Goal: Transaction & Acquisition: Purchase product/service

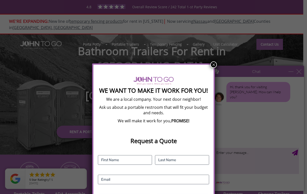
click at [215, 61] on div "We Want To Make It Work For You! We are a local company. Your next door neighbo…" at bounding box center [153, 97] width 307 height 194
click at [214, 63] on button "×" at bounding box center [214, 64] width 7 height 7
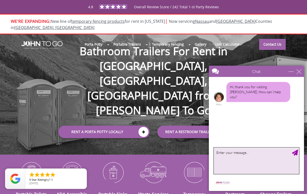
click at [244, 161] on textarea "type your message" at bounding box center [256, 161] width 85 height 26
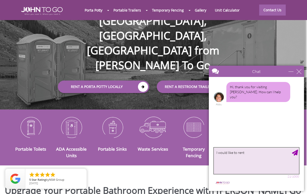
scroll to position [46, 1]
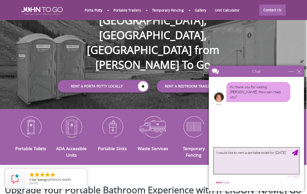
type textarea "I would like to rent a portable toilet for [DATE]"
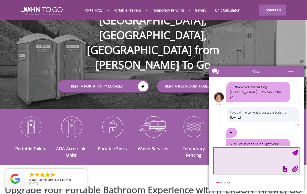
scroll to position [13, 0]
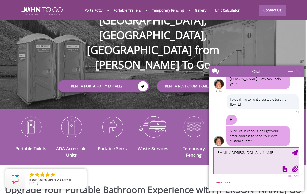
type textarea "[EMAIL_ADDRESS][DOMAIN_NAME]"
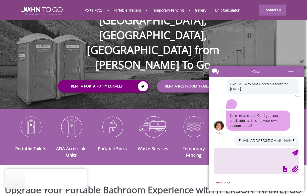
click at [147, 81] on icon at bounding box center [143, 86] width 10 height 10
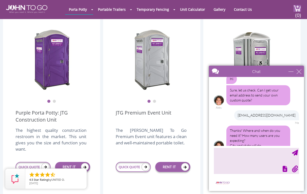
scroll to position [144, 0]
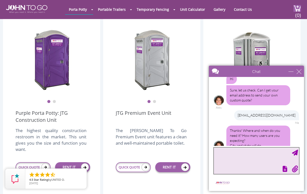
click at [250, 162] on textarea "type your message" at bounding box center [256, 161] width 85 height 26
type textarea "[STREET_ADDRESS]"
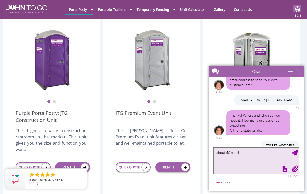
type textarea "about 50 people"
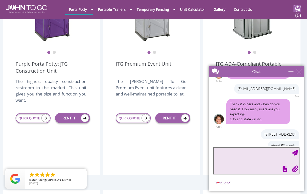
scroll to position [194, 0]
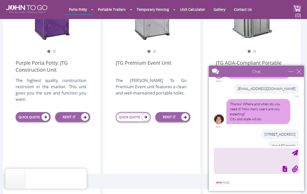
click at [45, 113] on icon at bounding box center [45, 117] width 8 height 8
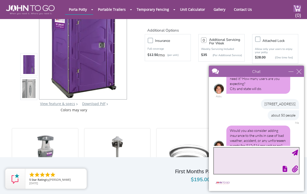
click at [253, 164] on textarea "type your message" at bounding box center [256, 161] width 85 height 26
type textarea "no"
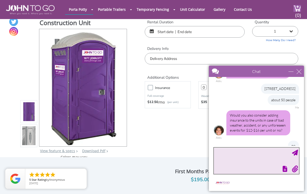
scroll to position [13, 0]
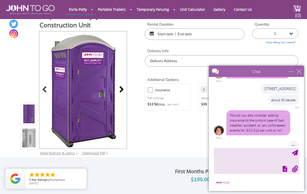
click at [123, 87] on div at bounding box center [120, 89] width 7 height 7
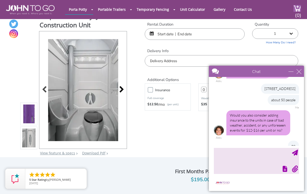
click at [121, 88] on div at bounding box center [120, 89] width 7 height 7
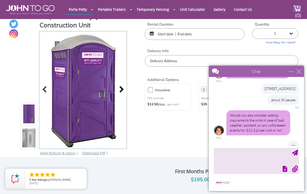
click at [121, 88] on div at bounding box center [120, 89] width 7 height 7
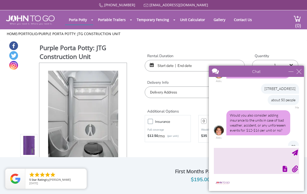
scroll to position [0, 0]
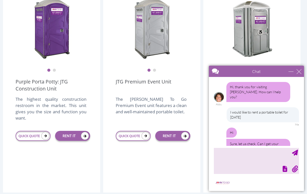
scroll to position [126, 0]
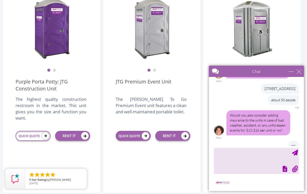
click at [147, 132] on icon at bounding box center [146, 136] width 8 height 8
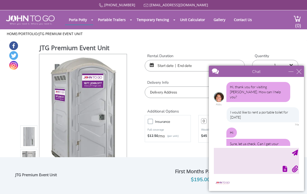
scroll to position [156, 0]
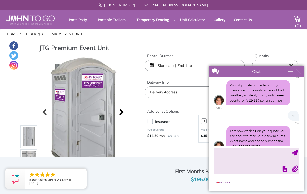
click at [120, 109] on div at bounding box center [120, 112] width 7 height 7
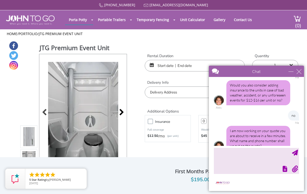
click at [122, 109] on div at bounding box center [120, 112] width 7 height 7
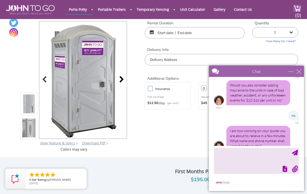
scroll to position [15, 0]
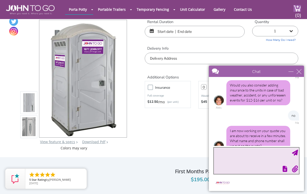
click at [244, 163] on textarea "type your message" at bounding box center [256, 161] width 85 height 26
click at [230, 153] on textarea "Jose Paz 313-5508" at bounding box center [256, 161] width 85 height 26
type textarea "[PERSON_NAME] [PHONE_NUMBER]"
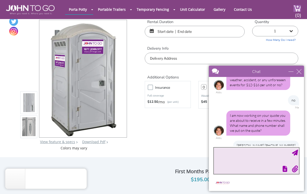
scroll to position [191, 0]
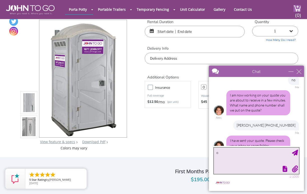
type textarea "ok"
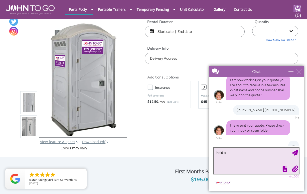
type textarea "hold on"
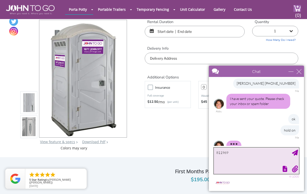
scroll to position [253, 0]
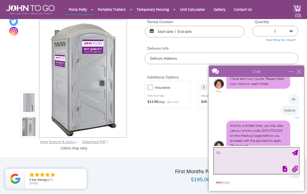
type textarea "8"
type textarea "the password does not work"
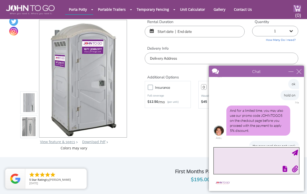
scroll to position [284, 0]
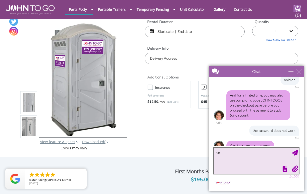
type textarea "yes"
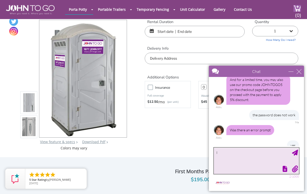
scroll to position [299, 0]
type textarea "I was able to get on"
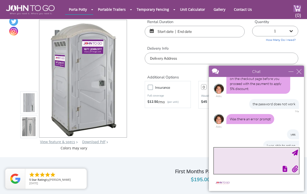
scroll to position [326, 0]
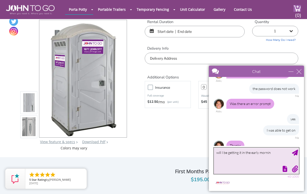
type textarea "will I be getting it in the early morning"
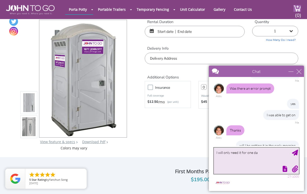
type textarea "I will only need it for one day"
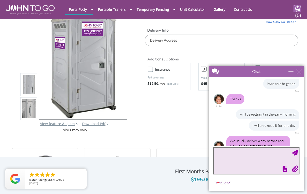
scroll to position [33, 0]
type textarea "okay"
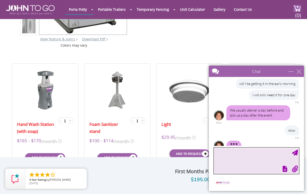
scroll to position [423, 0]
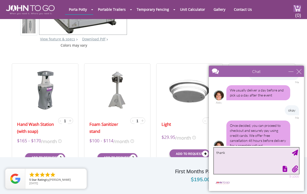
type textarea "thanks"
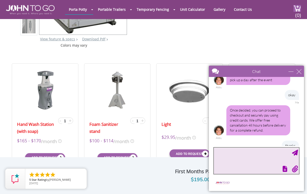
scroll to position [453, 0]
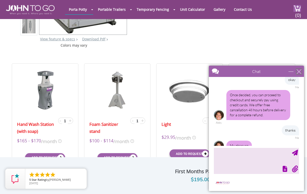
click at [302, 71] on div "close" at bounding box center [299, 71] width 5 height 5
type input "Continue Chat"
type input "End Chat"
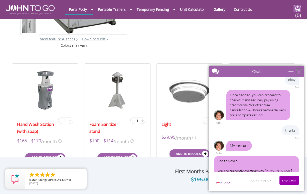
scroll to position [461, 0]
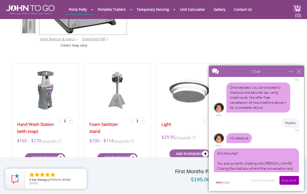
click at [264, 179] on input "Continue Chat" at bounding box center [263, 180] width 29 height 9
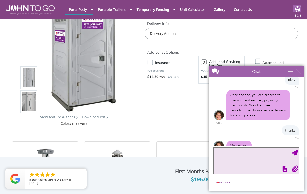
scroll to position [42, 0]
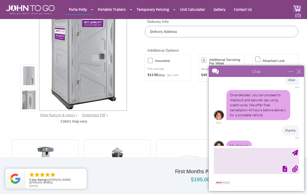
click at [238, 171] on div at bounding box center [256, 168] width 86 height 7
click at [239, 162] on textarea "type your message" at bounding box center [256, 161] width 85 height 26
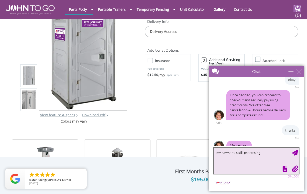
type textarea "my payment is still processing"
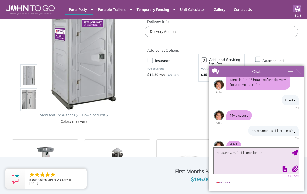
type textarea "not sure why it still keep loading"
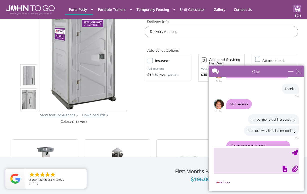
scroll to position [500, 0]
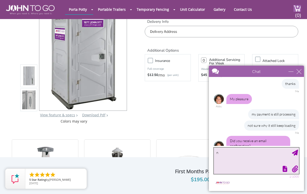
type textarea "no"
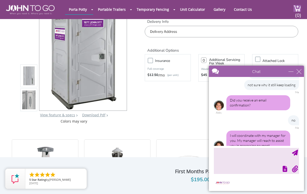
scroll to position [556, 0]
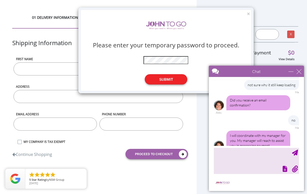
click at [161, 78] on button "Submit" at bounding box center [166, 79] width 43 height 10
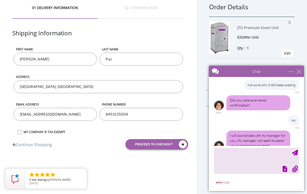
scroll to position [10, 0]
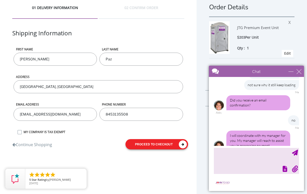
click at [164, 144] on button "proceed to checkout" at bounding box center [157, 144] width 63 height 10
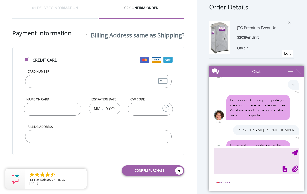
scroll to position [188, 0]
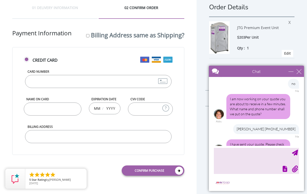
click at [133, 80] on input "Card Number" at bounding box center [98, 81] width 147 height 13
type input "[CREDIT_CARD_NUMBER]"
click at [67, 109] on input "Name on Card" at bounding box center [53, 109] width 58 height 13
type input "[PERSON_NAME]"
click at [96, 110] on input "text" at bounding box center [97, 108] width 6 height 10
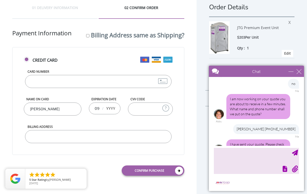
type input "09"
click at [111, 107] on input "text" at bounding box center [111, 108] width 10 height 10
type input "2027"
click at [150, 108] on input "CVV Code" at bounding box center [150, 109] width 45 height 13
type input "256"
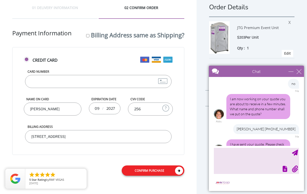
type input "[STREET_ADDRESS]"
click at [153, 168] on link "Confirm purchase" at bounding box center [153, 170] width 63 height 10
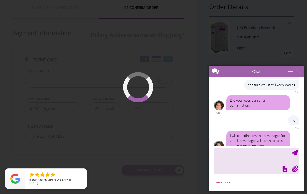
scroll to position [10, 0]
click at [242, 168] on div at bounding box center [256, 168] width 86 height 7
click at [241, 159] on textarea "type your message" at bounding box center [256, 161] width 85 height 26
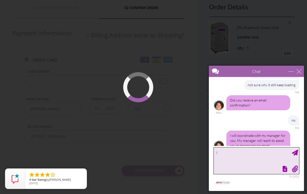
type textarea "I"
type textarea "I tried to pay through my phone and computer and its not working"
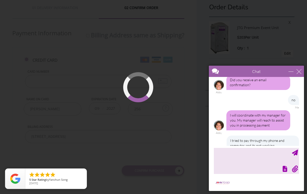
click at [185, 54] on div at bounding box center [153, 97] width 307 height 194
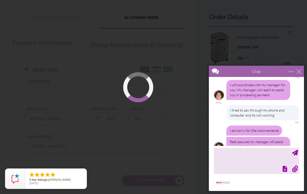
scroll to position [593, 0]
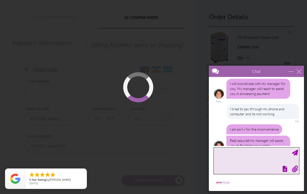
click at [257, 160] on textarea "type your message" at bounding box center [256, 161] width 85 height 26
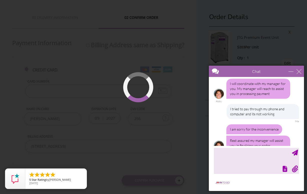
click at [181, 100] on div at bounding box center [153, 97] width 307 height 194
click at [230, 152] on textarea "type your message" at bounding box center [256, 161] width 85 height 26
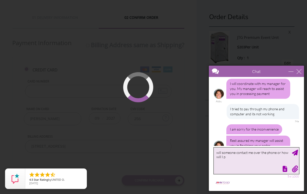
type textarea "will someone contact me over the phone or how will I py"
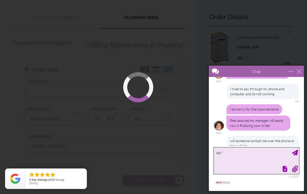
type textarea "pay**"
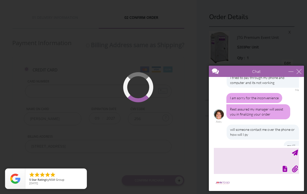
click at [150, 80] on div at bounding box center [153, 97] width 307 height 194
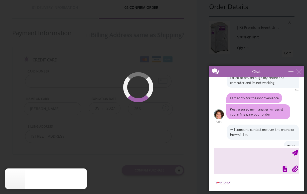
click at [130, 131] on div at bounding box center [153, 97] width 307 height 194
click at [147, 105] on div at bounding box center [153, 102] width 30 height 30
click at [81, 174] on icon "close" at bounding box center [81, 173] width 5 height 5
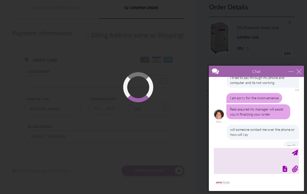
click at [171, 71] on div at bounding box center [153, 97] width 307 height 194
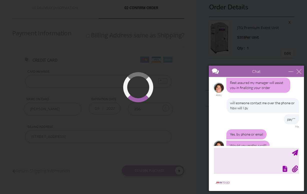
click at [242, 147] on div at bounding box center [256, 134] width 95 height 114
click at [239, 155] on textarea "type your message" at bounding box center [256, 161] width 85 height 26
type textarea "yes"
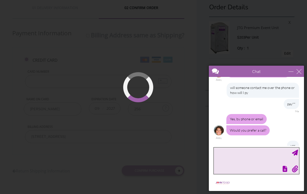
scroll to position [681, 0]
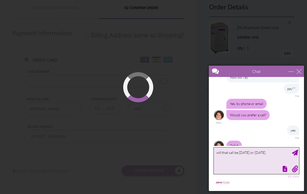
type textarea "will that call be [DATE] or [DATE]?"
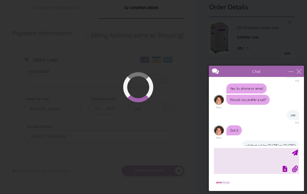
scroll to position [711, 0]
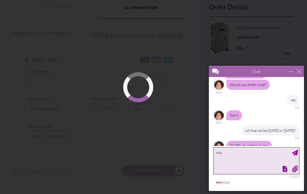
type textarea "okay"
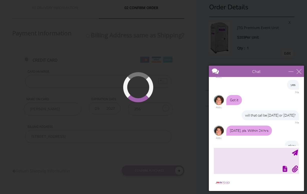
click at [259, 51] on div at bounding box center [153, 97] width 307 height 194
click at [167, 93] on div at bounding box center [153, 97] width 307 height 194
drag, startPoint x: 167, startPoint y: 93, endPoint x: 167, endPoint y: 77, distance: 16.5
click at [167, 77] on div at bounding box center [153, 97] width 307 height 194
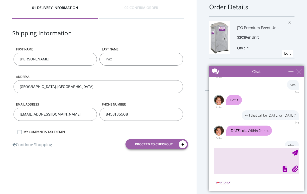
scroll to position [10, 0]
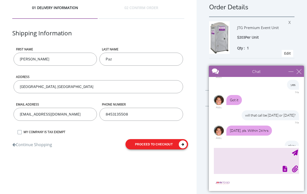
click at [145, 142] on button "proceed to checkout" at bounding box center [157, 144] width 63 height 10
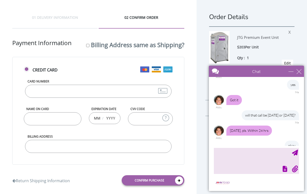
scroll to position [0, 0]
click at [290, 71] on div "minimize" at bounding box center [291, 71] width 5 height 5
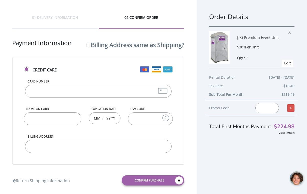
click at [271, 107] on input "text" at bounding box center [268, 108] width 24 height 11
click at [297, 180] on div at bounding box center [296, 178] width 15 height 15
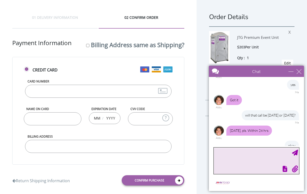
click at [241, 159] on textarea "type your message" at bounding box center [256, 161] width 85 height 26
type textarea "am I still going to get the BOGO?"
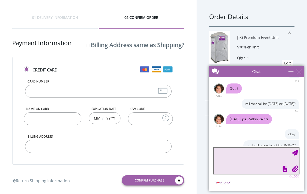
scroll to position [738, 0]
type textarea "promo?"
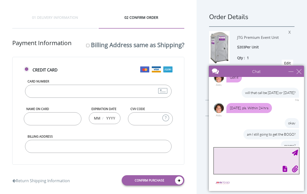
scroll to position [0, 0]
click at [74, 19] on div "01 DELIVERY INFORMATION" at bounding box center [54, 22] width 85 height 14
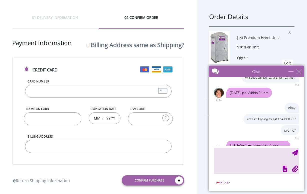
scroll to position [769, 0]
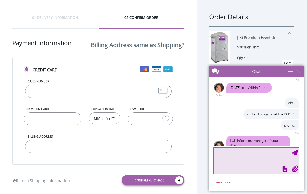
click at [234, 161] on textarea "type your message" at bounding box center [256, 161] width 85 height 26
type textarea "thank you"
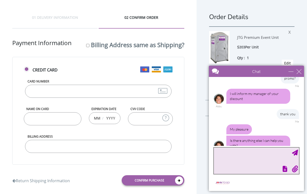
scroll to position [832, 0]
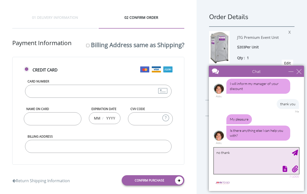
type textarea "no thanks"
